Goal: Task Accomplishment & Management: Use online tool/utility

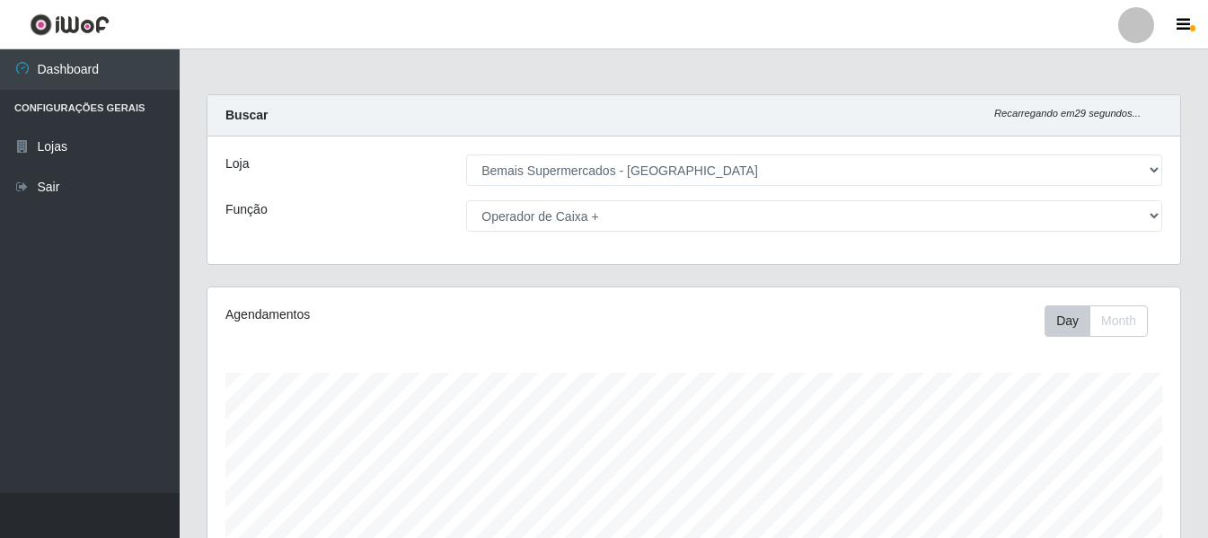
select select "249"
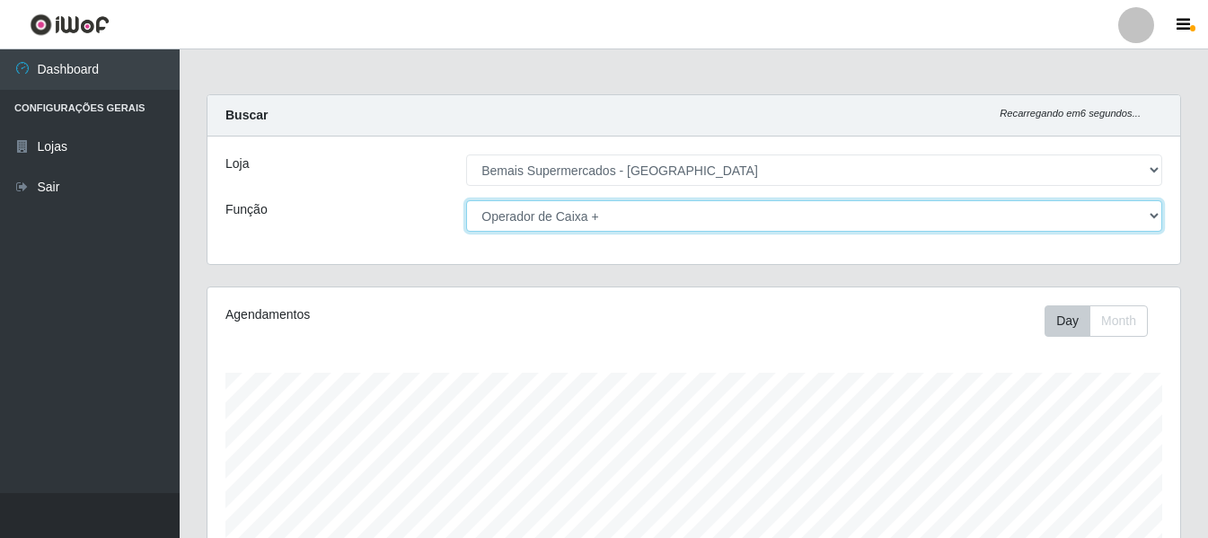
click at [624, 213] on select "[Selecione...] ASG ASG + ASG ++ Auxiliar de Depósito Auxiliar de Depósito + Aux…" at bounding box center [814, 215] width 696 height 31
click at [466, 200] on select "[Selecione...] ASG ASG + ASG ++ Auxiliar de Depósito Auxiliar de Depósito + Aux…" at bounding box center [814, 215] width 696 height 31
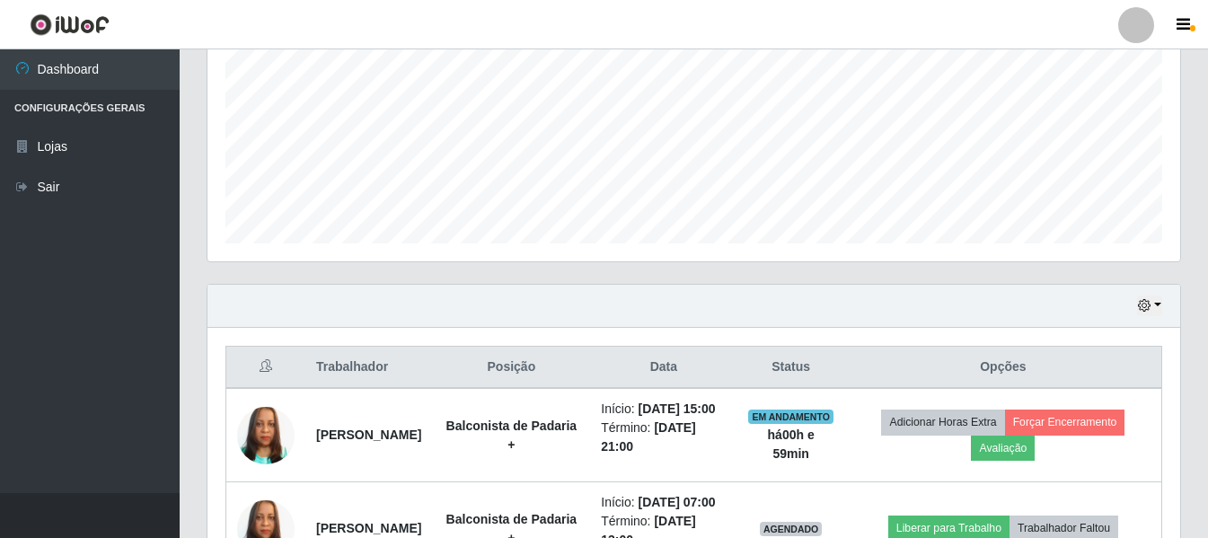
scroll to position [402, 0]
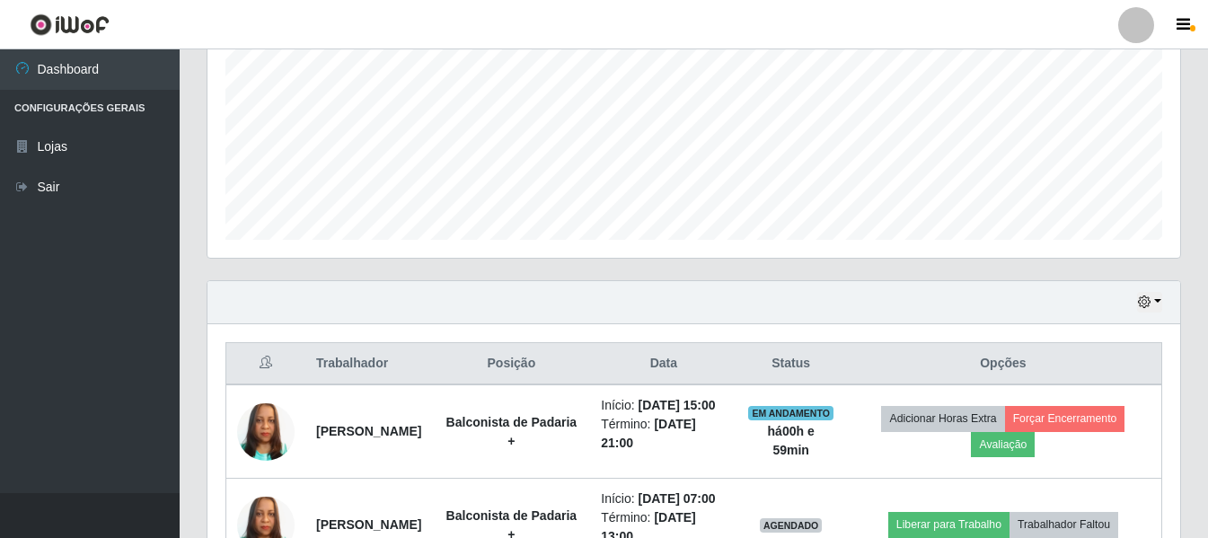
click at [1137, 305] on div "Hoje 1 dia 3 dias 1 Semana Não encerrados" at bounding box center [694, 302] width 973 height 43
click at [1138, 302] on icon "button" at bounding box center [1144, 302] width 13 height 13
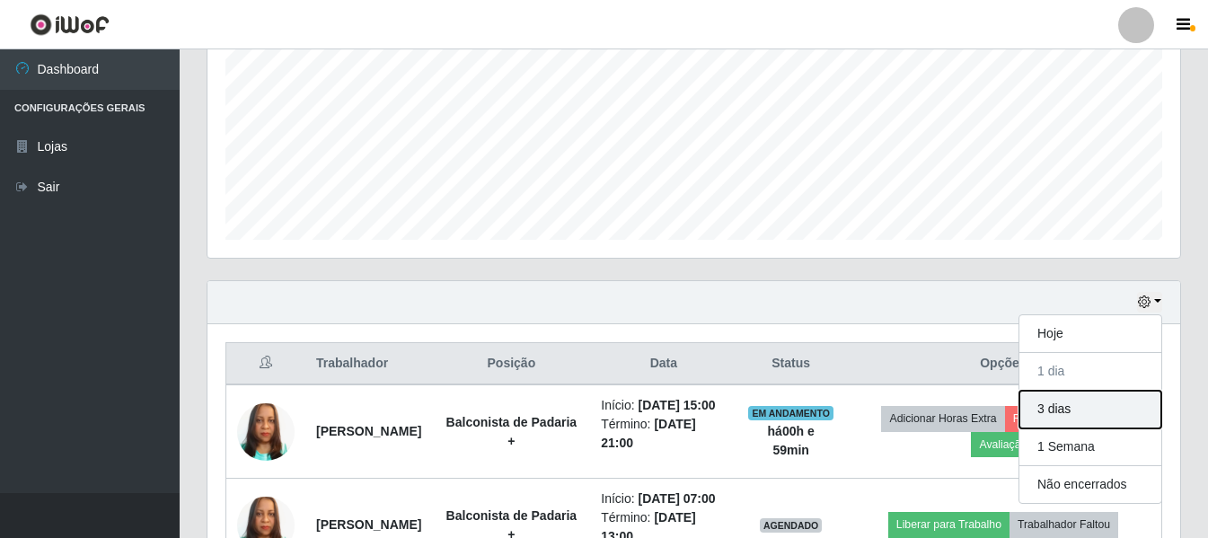
click at [1085, 410] on button "3 dias" at bounding box center [1091, 410] width 142 height 38
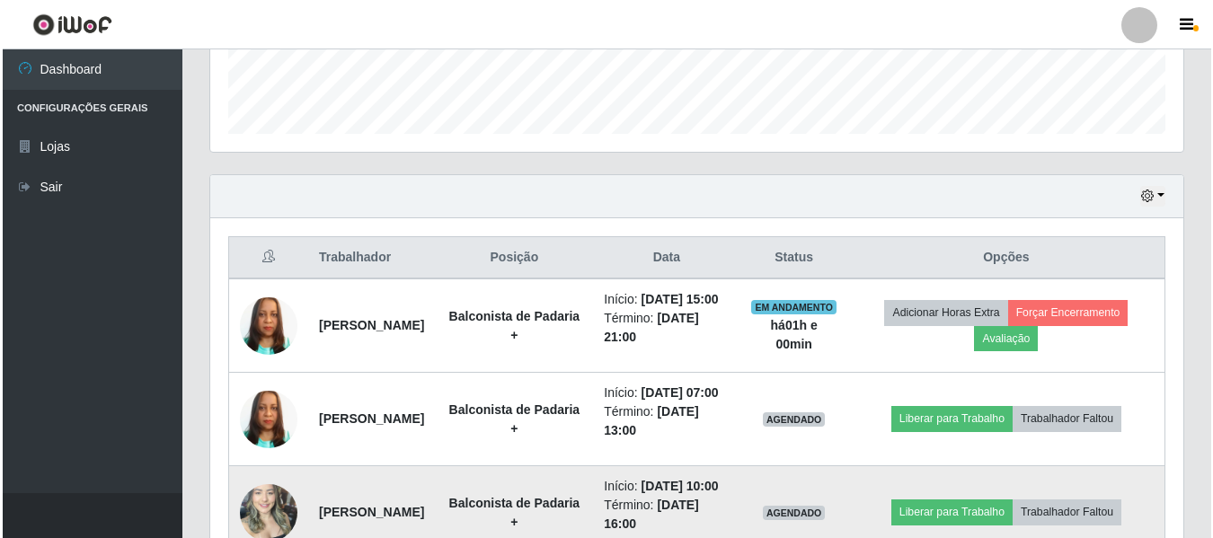
scroll to position [672, 0]
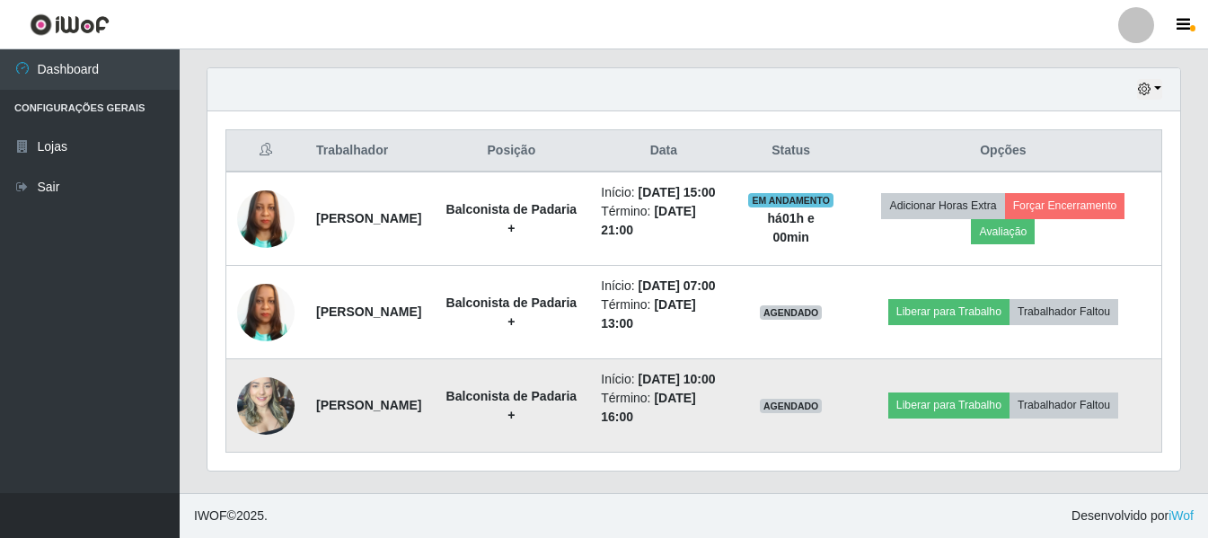
click at [268, 403] on img at bounding box center [265, 405] width 57 height 76
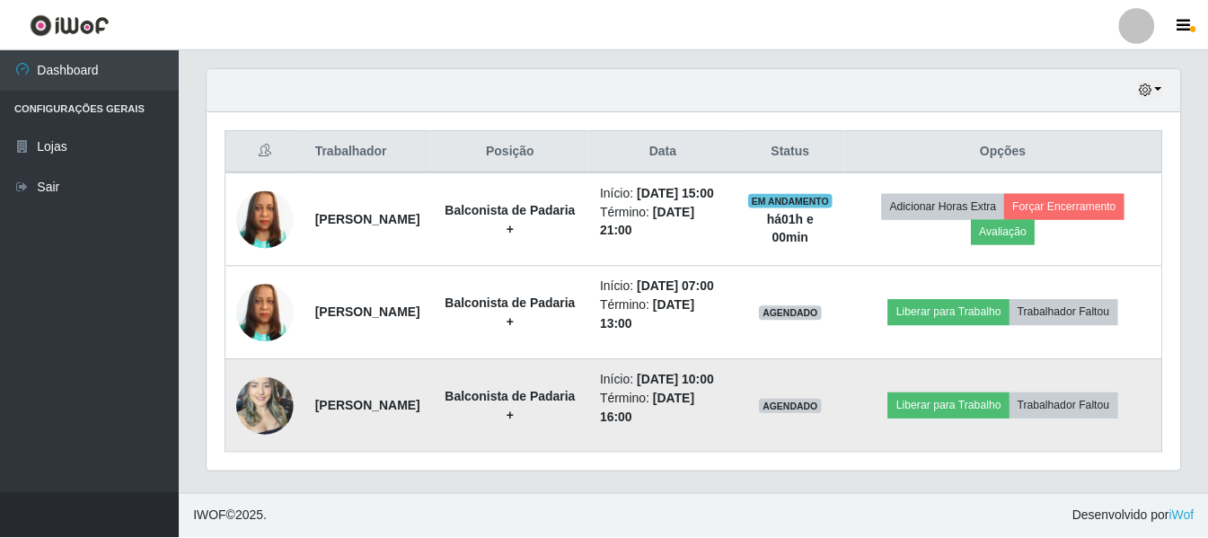
scroll to position [373, 964]
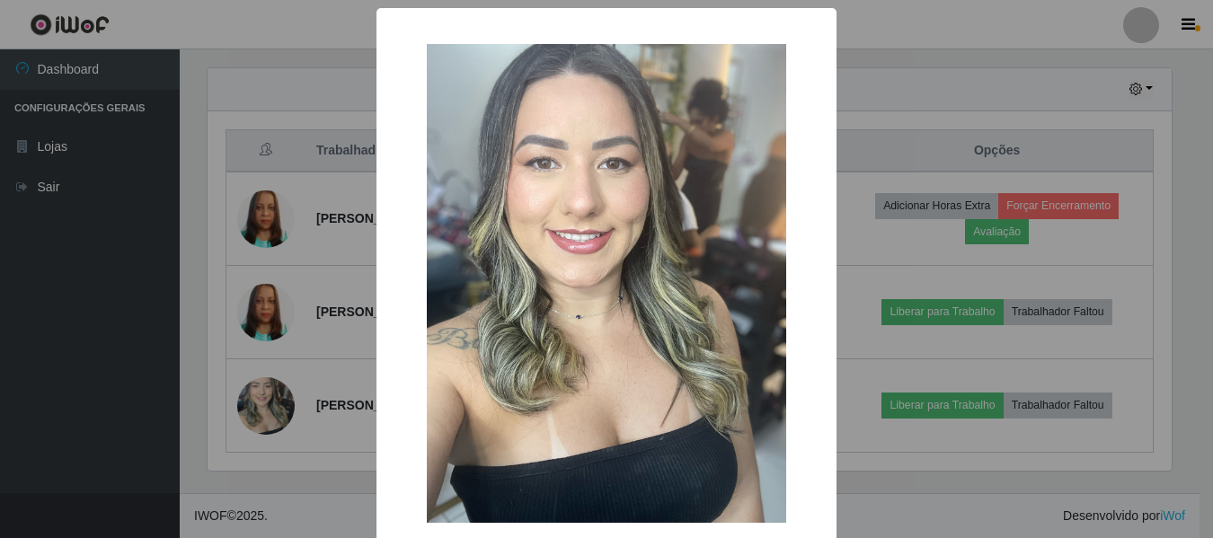
click at [171, 390] on div "× OK Cancel" at bounding box center [606, 269] width 1213 height 538
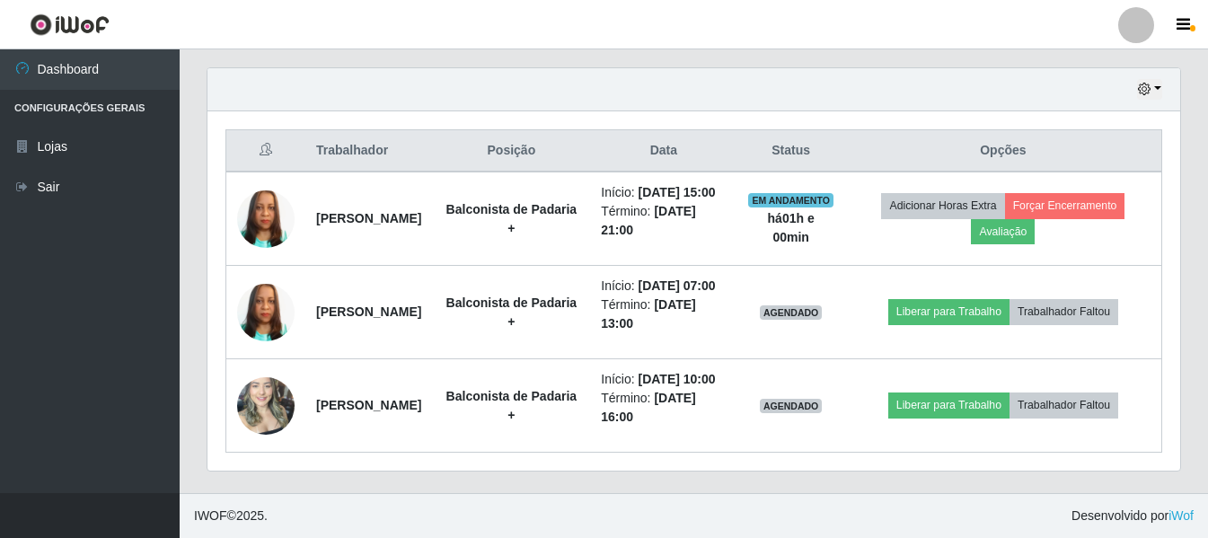
scroll to position [373, 973]
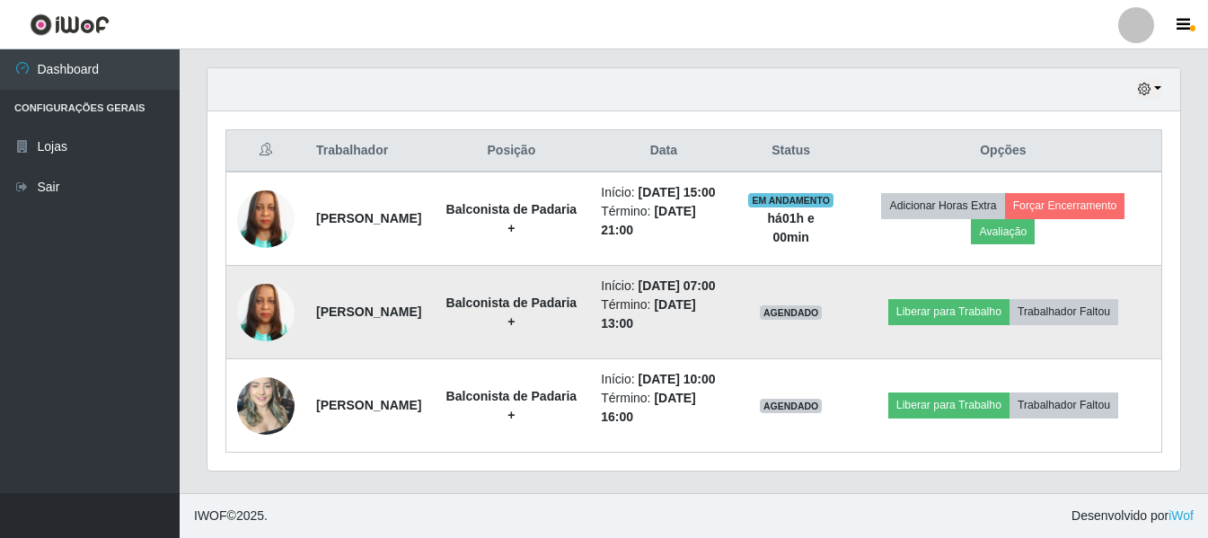
click at [269, 279] on img at bounding box center [265, 312] width 57 height 102
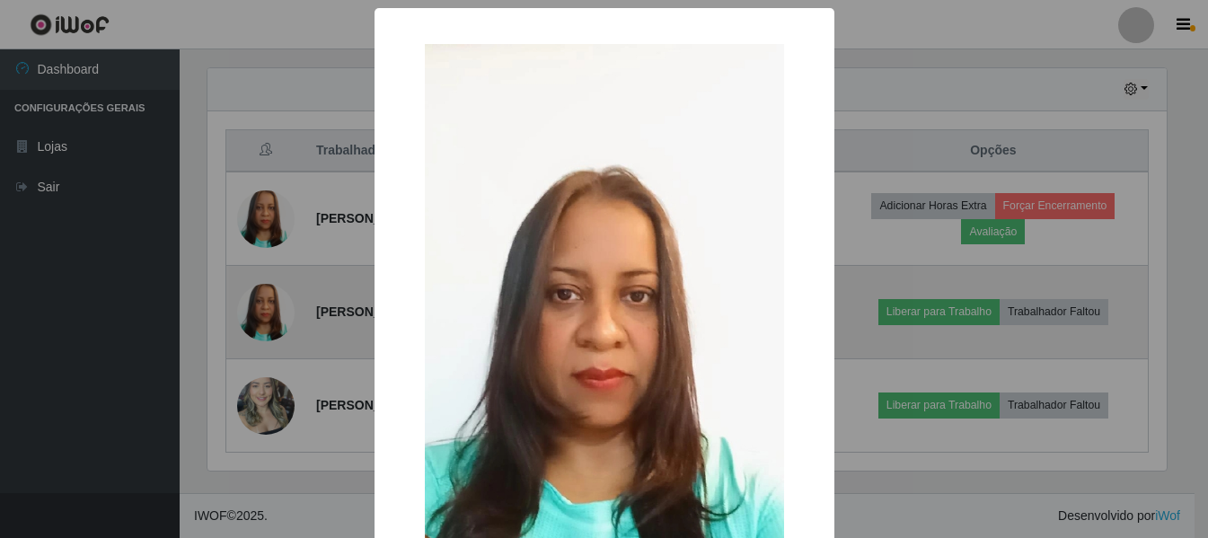
scroll to position [373, 964]
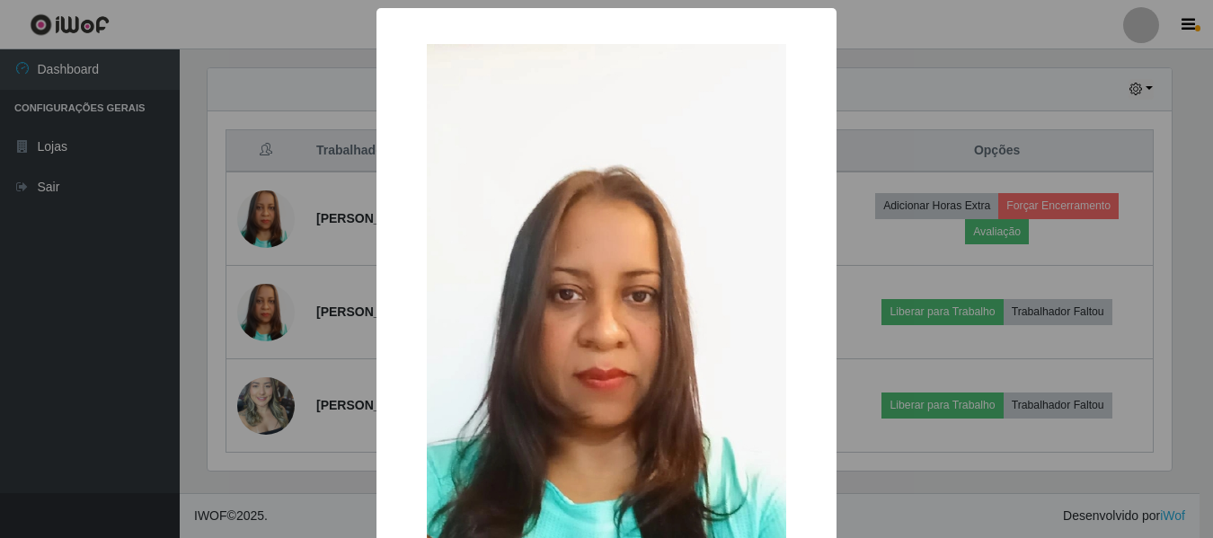
click at [156, 286] on div "× OK Cancel" at bounding box center [606, 269] width 1213 height 538
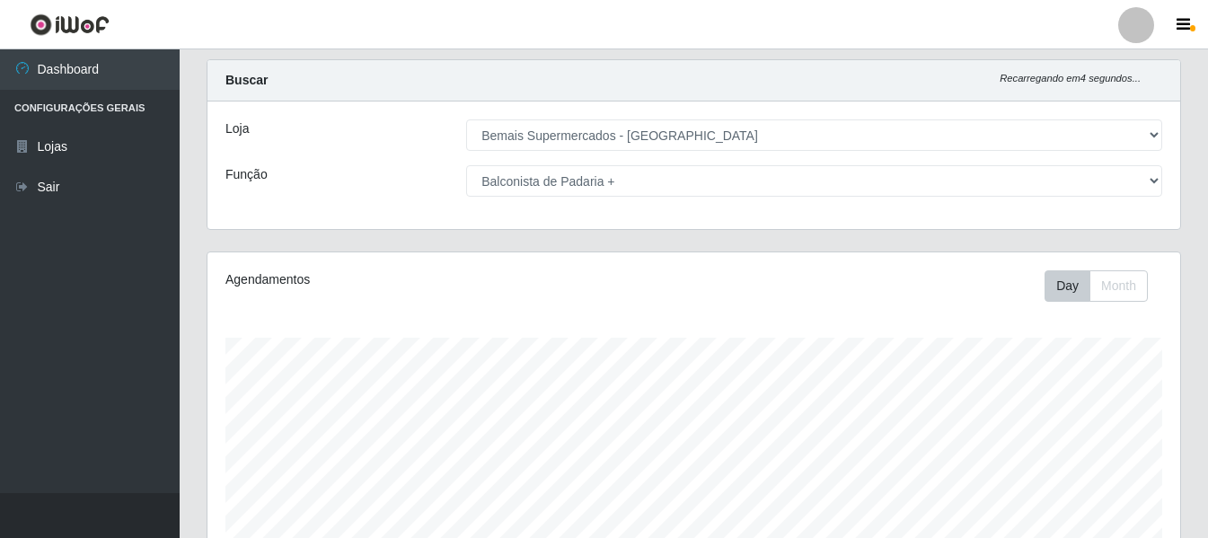
scroll to position [0, 0]
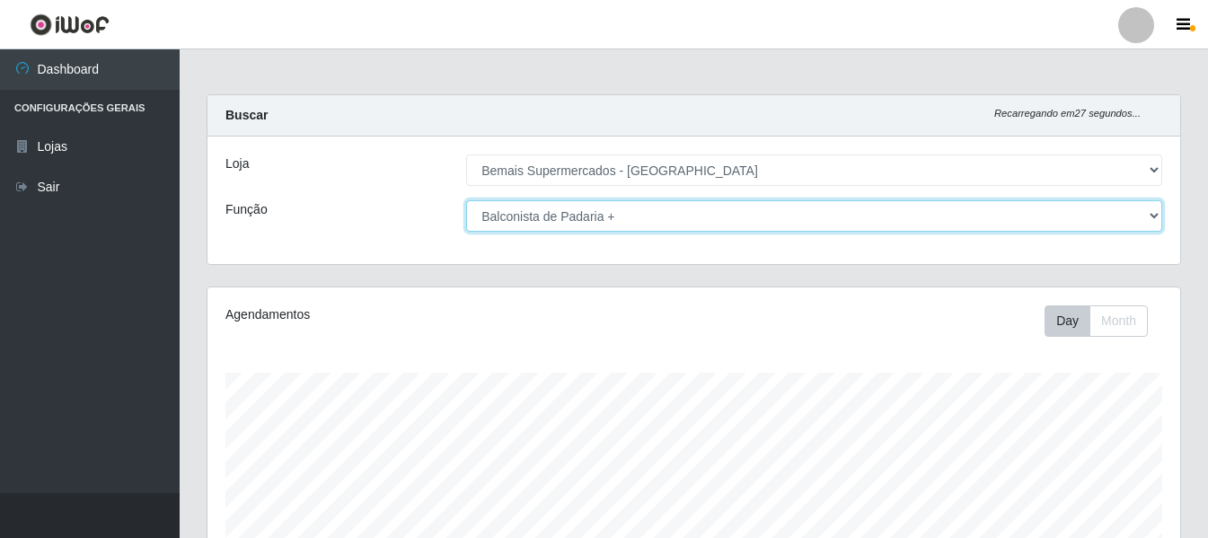
click at [1030, 216] on select "[Selecione...] ASG ASG + ASG ++ Auxiliar de Depósito Auxiliar de Depósito + Aux…" at bounding box center [814, 215] width 696 height 31
click at [466, 200] on select "[Selecione...] ASG ASG + ASG ++ Auxiliar de Depósito Auxiliar de Depósito + Aux…" at bounding box center [814, 215] width 696 height 31
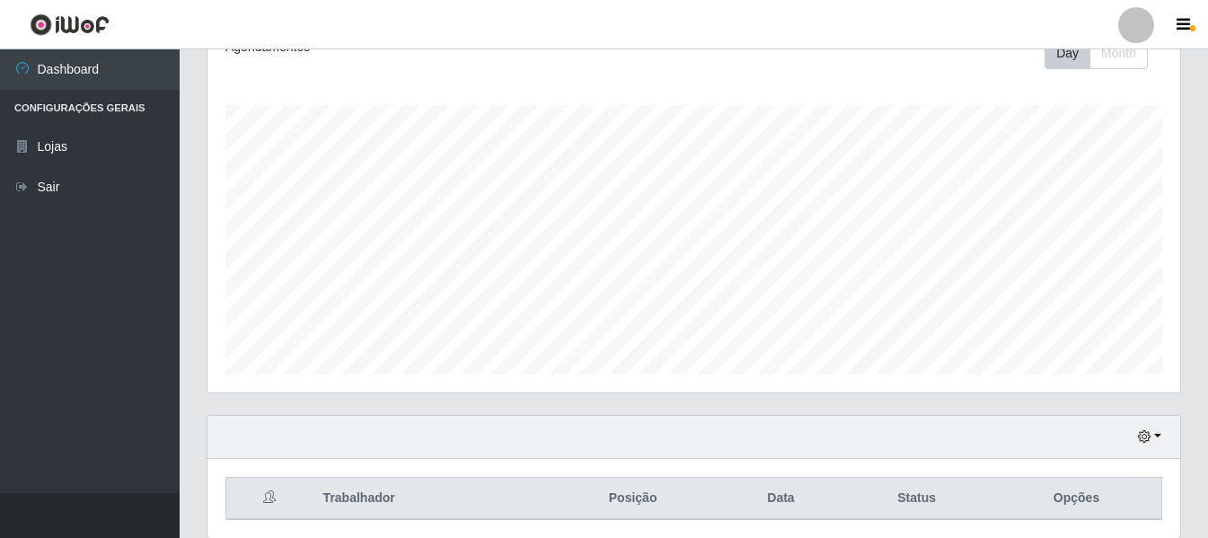
scroll to position [155, 0]
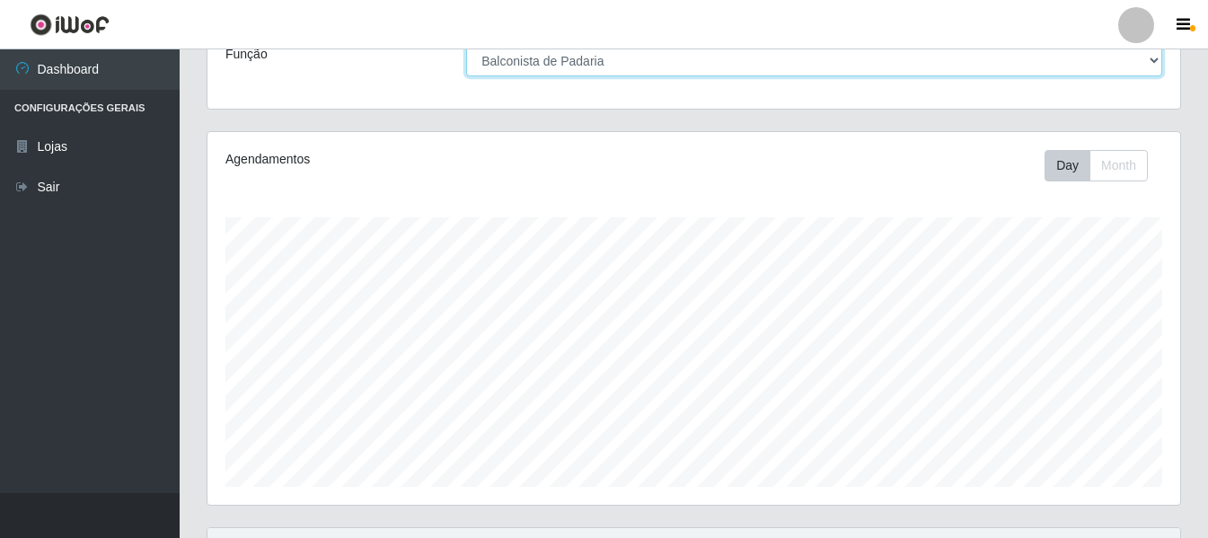
click at [710, 62] on select "[Selecione...] ASG ASG + ASG ++ Auxiliar de Depósito Auxiliar de Depósito + Aux…" at bounding box center [814, 60] width 696 height 31
click at [466, 45] on select "[Selecione...] ASG ASG + ASG ++ Auxiliar de Depósito Auxiliar de Depósito + Aux…" at bounding box center [814, 60] width 696 height 31
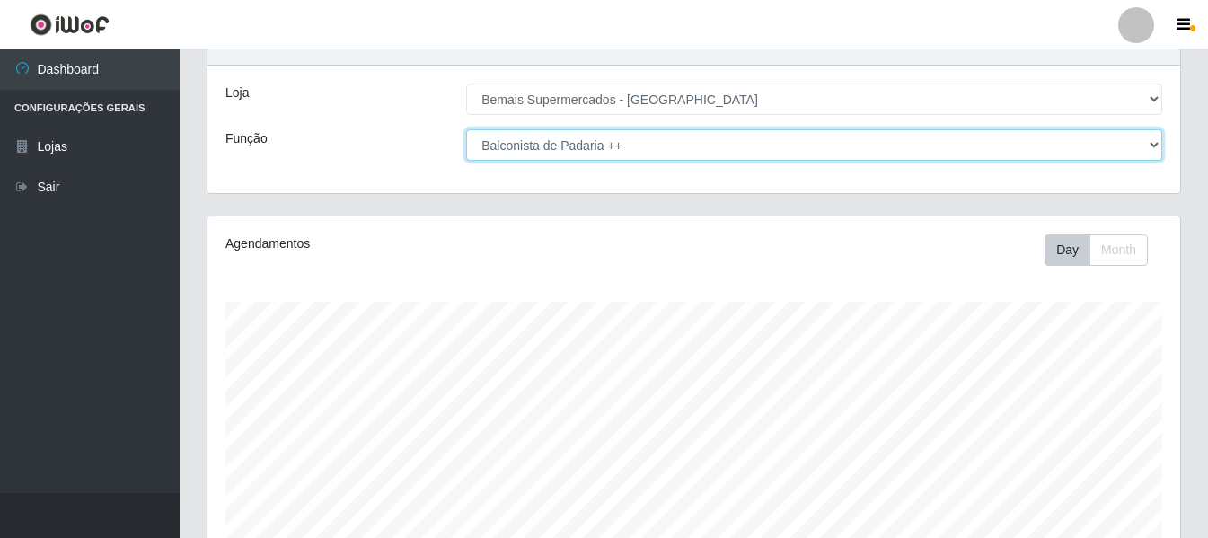
scroll to position [66, 0]
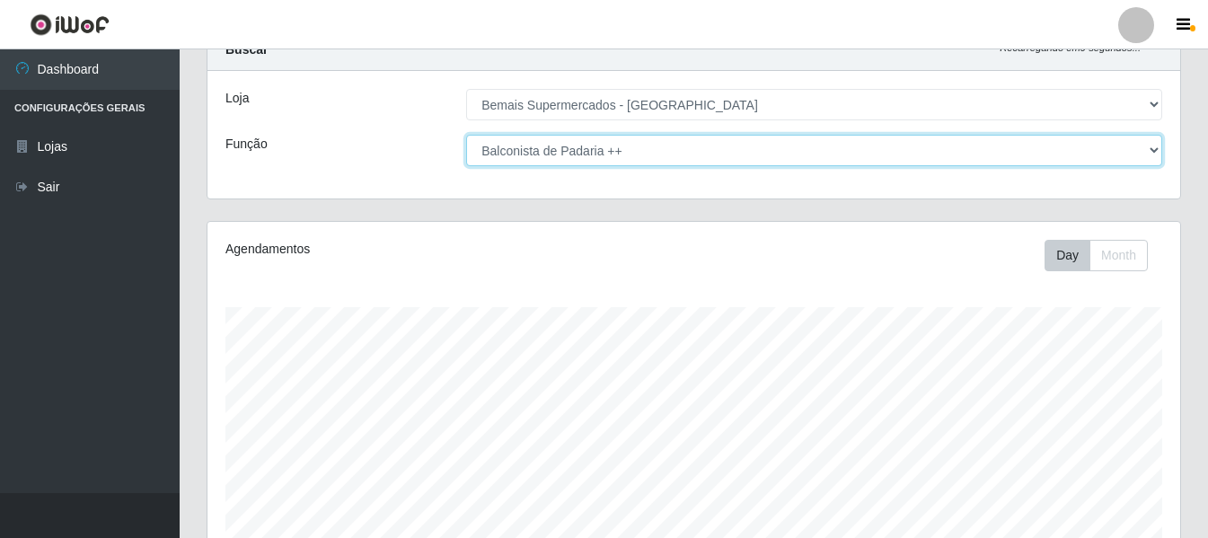
click at [1101, 151] on select "[Selecione...] ASG ASG + ASG ++ Auxiliar de Depósito Auxiliar de Depósito + Aux…" at bounding box center [814, 150] width 696 height 31
select select "116"
click at [466, 135] on select "[Selecione...] ASG ASG + ASG ++ Auxiliar de Depósito Auxiliar de Depósito + Aux…" at bounding box center [814, 150] width 696 height 31
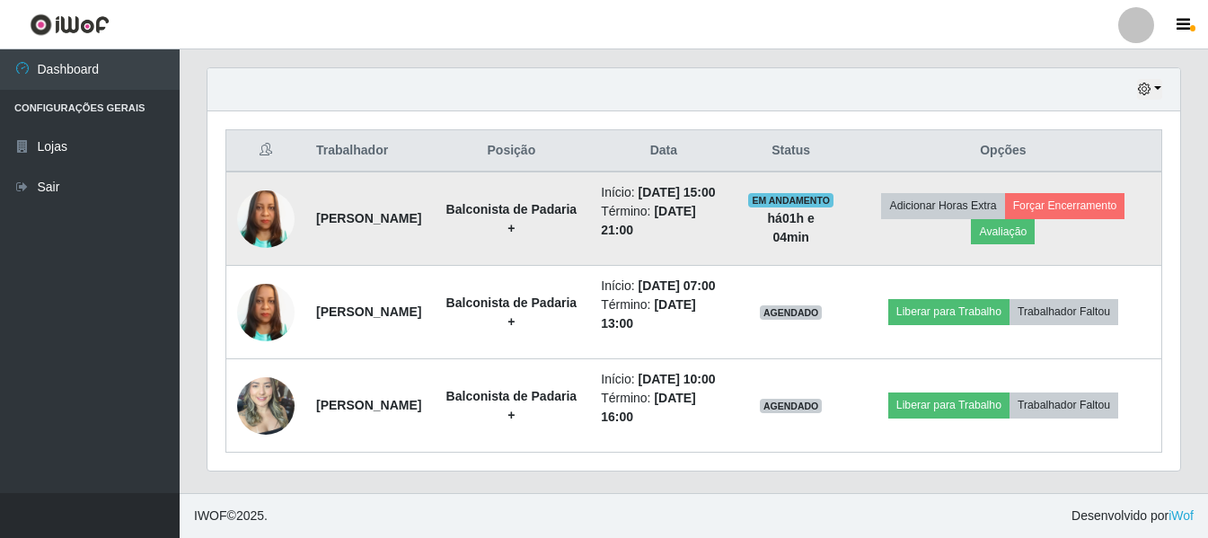
scroll to position [672, 0]
